Goal: Feedback & Contribution: Submit feedback/report problem

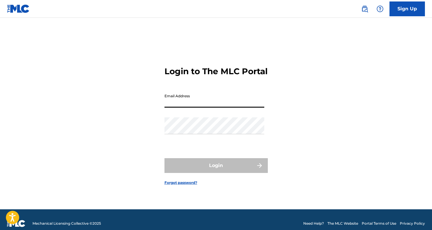
type input "[PERSON_NAME][EMAIL_ADDRESS][DOMAIN_NAME]"
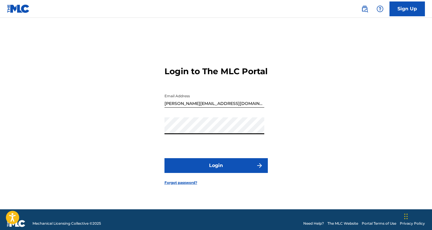
click at [197, 166] on button "Login" at bounding box center [215, 165] width 103 height 15
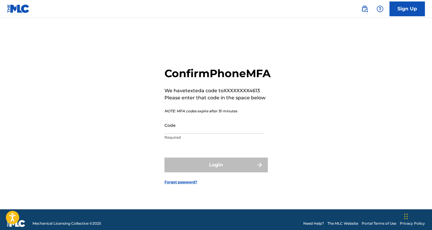
click at [188, 133] on input "Code" at bounding box center [214, 125] width 100 height 17
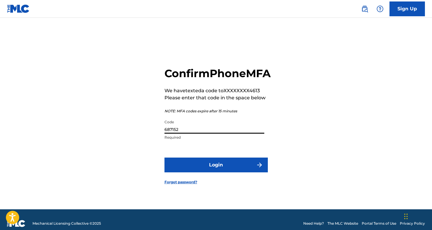
type input "687152"
click at [164, 157] on button "Login" at bounding box center [215, 164] width 103 height 15
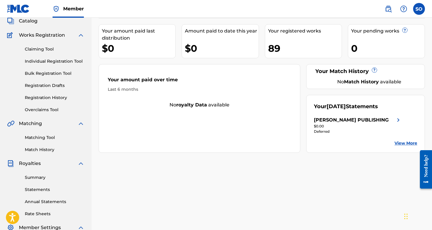
scroll to position [42, 0]
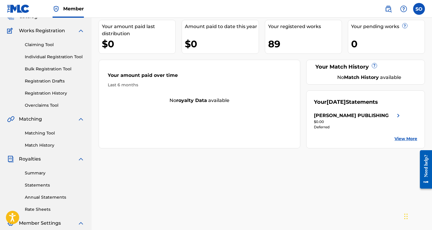
click at [399, 142] on link "View More" at bounding box center [405, 139] width 23 height 6
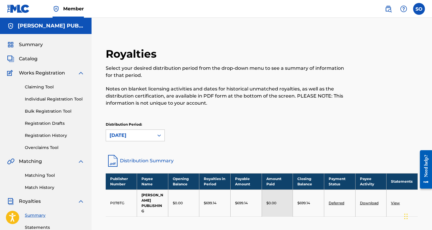
scroll to position [136, 0]
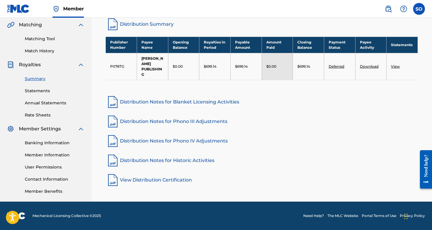
click at [337, 67] on link "Deferred" at bounding box center [337, 66] width 16 height 4
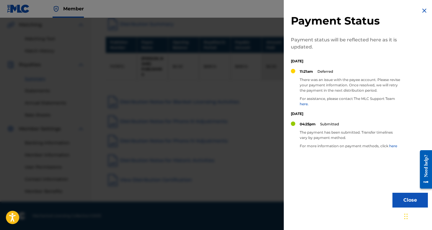
click at [304, 103] on link "here." at bounding box center [304, 104] width 9 height 4
click at [53, 23] on div at bounding box center [216, 133] width 432 height 230
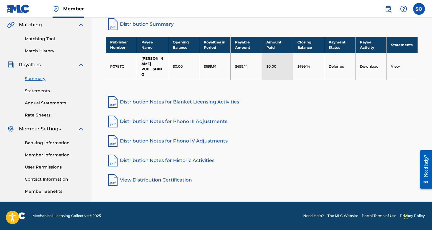
click at [45, 141] on link "Banking Information" at bounding box center [55, 143] width 60 height 6
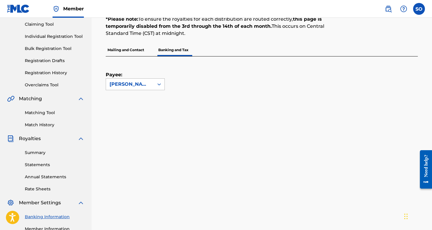
scroll to position [71, 0]
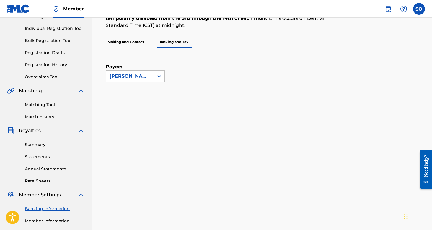
click at [129, 41] on p "Mailing and Contact" at bounding box center [126, 42] width 40 height 12
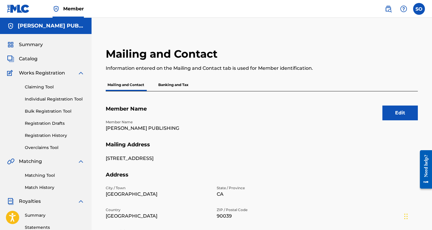
click at [35, 47] on span "Summary" at bounding box center [31, 44] width 24 height 7
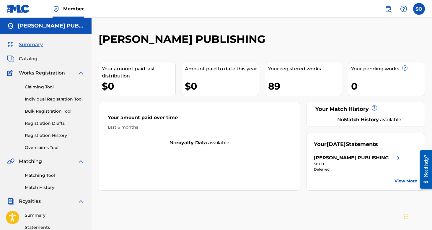
click at [397, 184] on link "View More" at bounding box center [405, 181] width 23 height 6
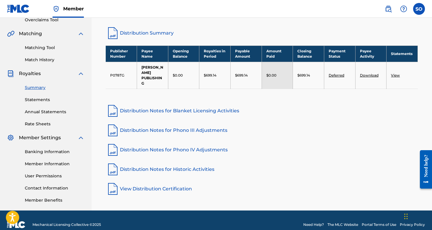
scroll to position [117, 0]
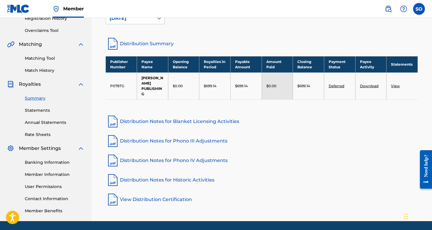
click at [338, 85] on link "Deferred" at bounding box center [337, 86] width 16 height 4
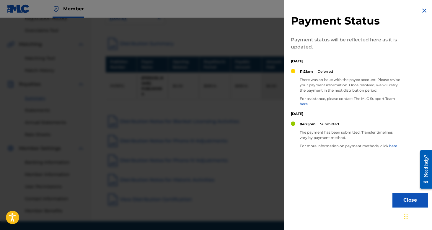
click at [303, 105] on link "here." at bounding box center [304, 104] width 9 height 4
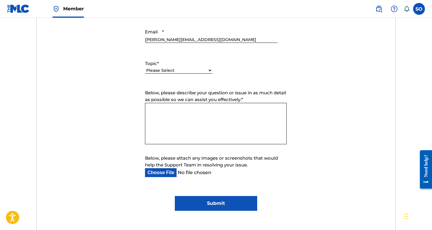
scroll to position [268, 0]
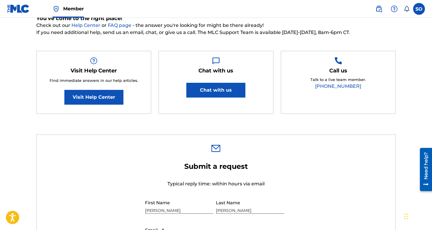
scroll to position [68, 0]
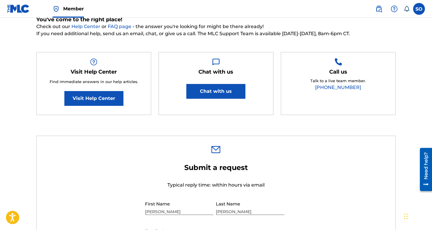
click at [222, 89] on button "Chat with us" at bounding box center [215, 91] width 59 height 15
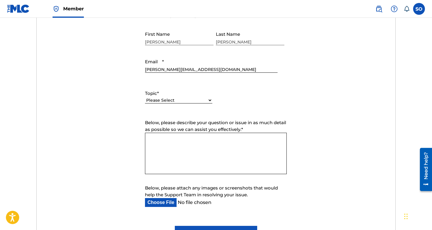
scroll to position [252, 0]
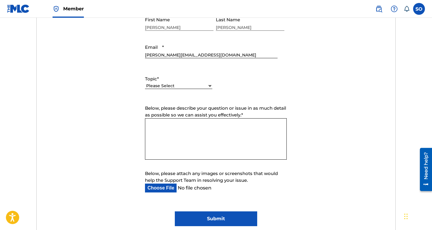
click at [180, 86] on select "Please Select I need help with my account I need help with managing my catalog …" at bounding box center [178, 86] width 67 height 6
select select "I need help with payment"
click at [145, 83] on select "Please Select I need help with my account I need help with managing my catalog …" at bounding box center [178, 86] width 67 height 6
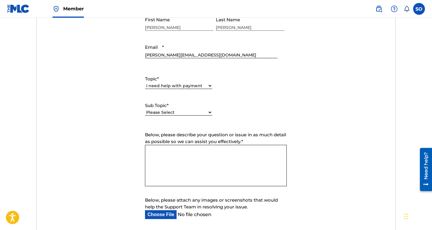
click at [174, 114] on select "Please Select I need help setting up my payment information in The MLC Portal I…" at bounding box center [178, 112] width 67 height 6
select select "I need a payment error resolved"
click at [145, 109] on select "Please Select I need help setting up my payment information in The MLC Portal I…" at bounding box center [178, 112] width 67 height 6
click at [188, 161] on textarea "Below, please describe your question or issue in as much detail as possible so …" at bounding box center [216, 165] width 142 height 41
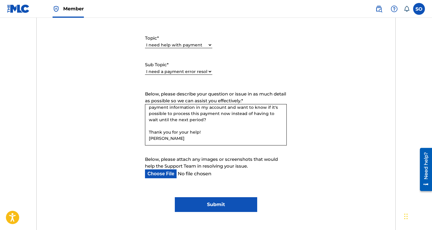
scroll to position [298, 0]
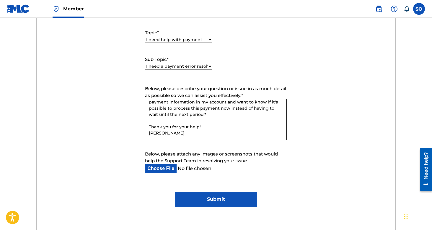
type textarea "Hi, I just had my payment deferred a few days ago because my bank information w…"
click at [218, 196] on input "Submit" at bounding box center [216, 199] width 82 height 15
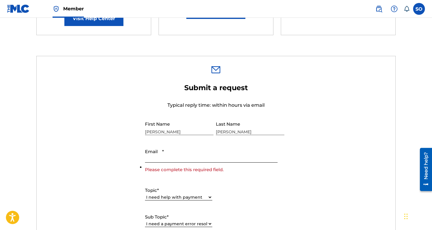
scroll to position [134, 0]
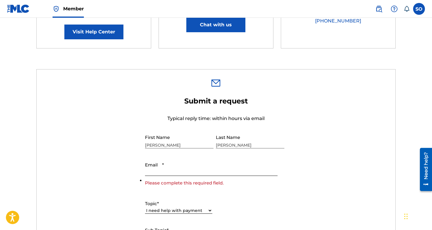
click at [160, 169] on input "Email *" at bounding box center [211, 167] width 132 height 17
type input "[PERSON_NAME][EMAIL_ADDRESS][DOMAIN_NAME]"
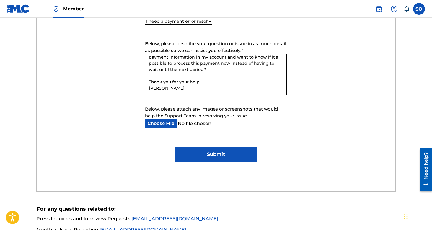
click at [226, 158] on input "Submit" at bounding box center [216, 154] width 82 height 15
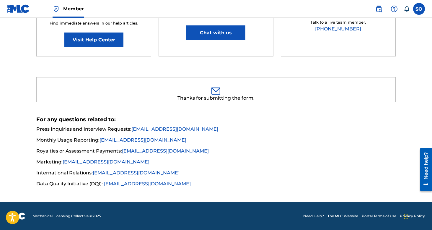
scroll to position [0, 0]
